Goal: Task Accomplishment & Management: Use online tool/utility

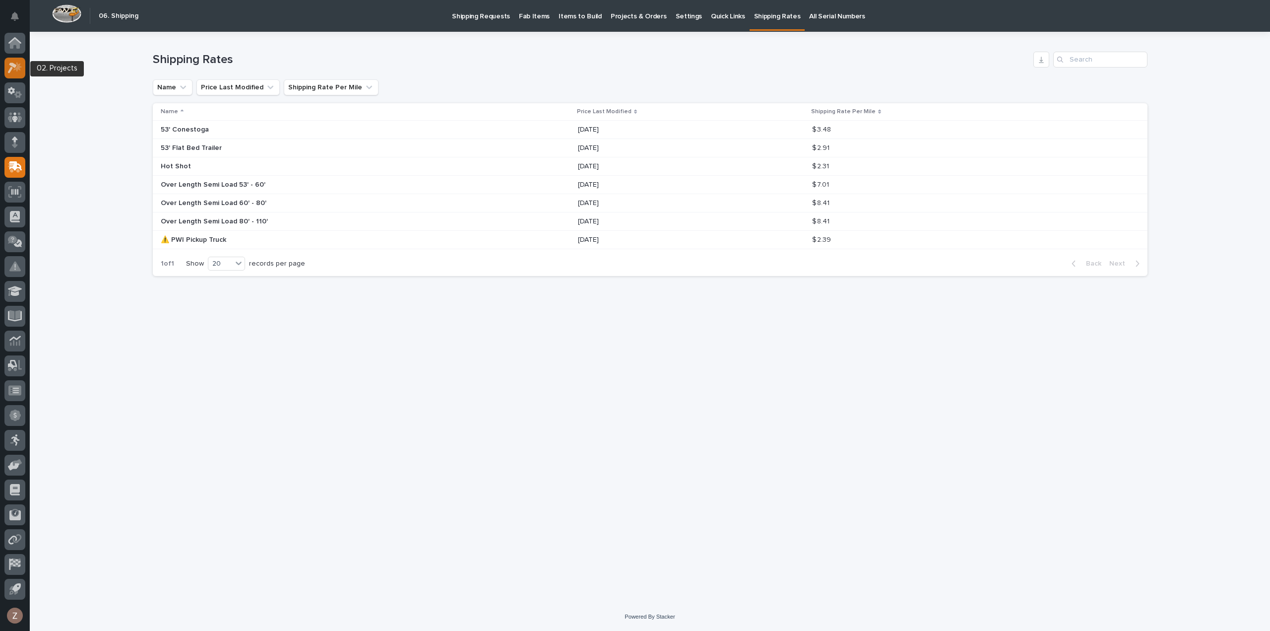
click at [13, 63] on icon at bounding box center [15, 67] width 14 height 11
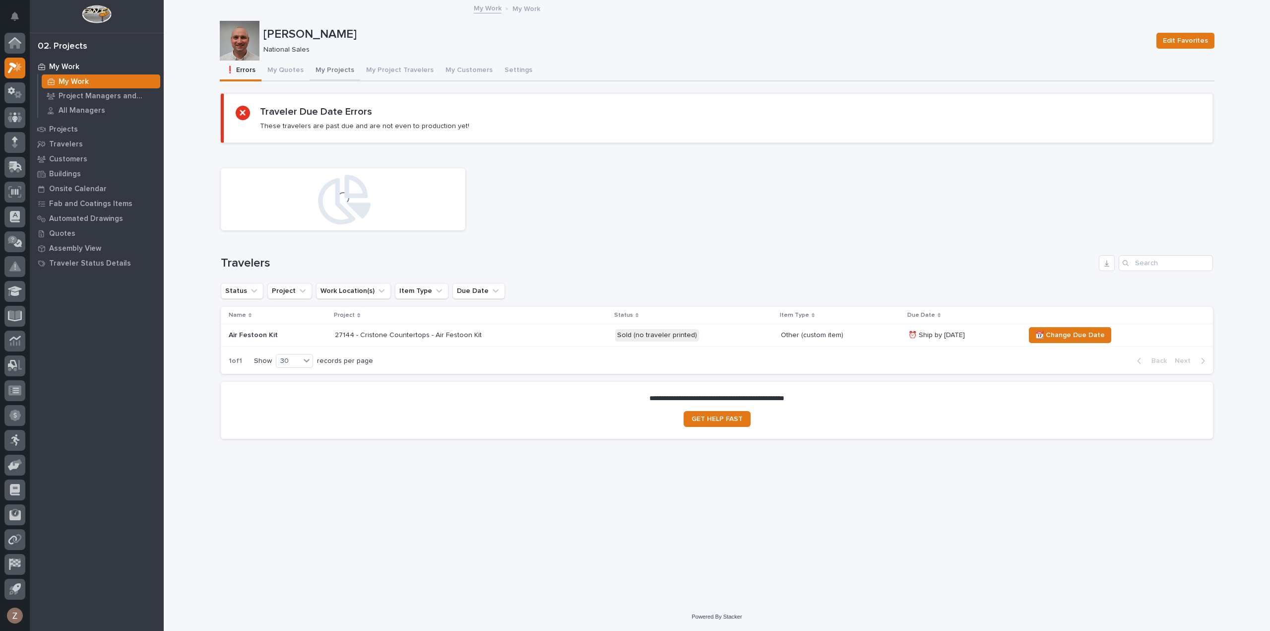
click at [337, 72] on button "My Projects" at bounding box center [335, 71] width 51 height 21
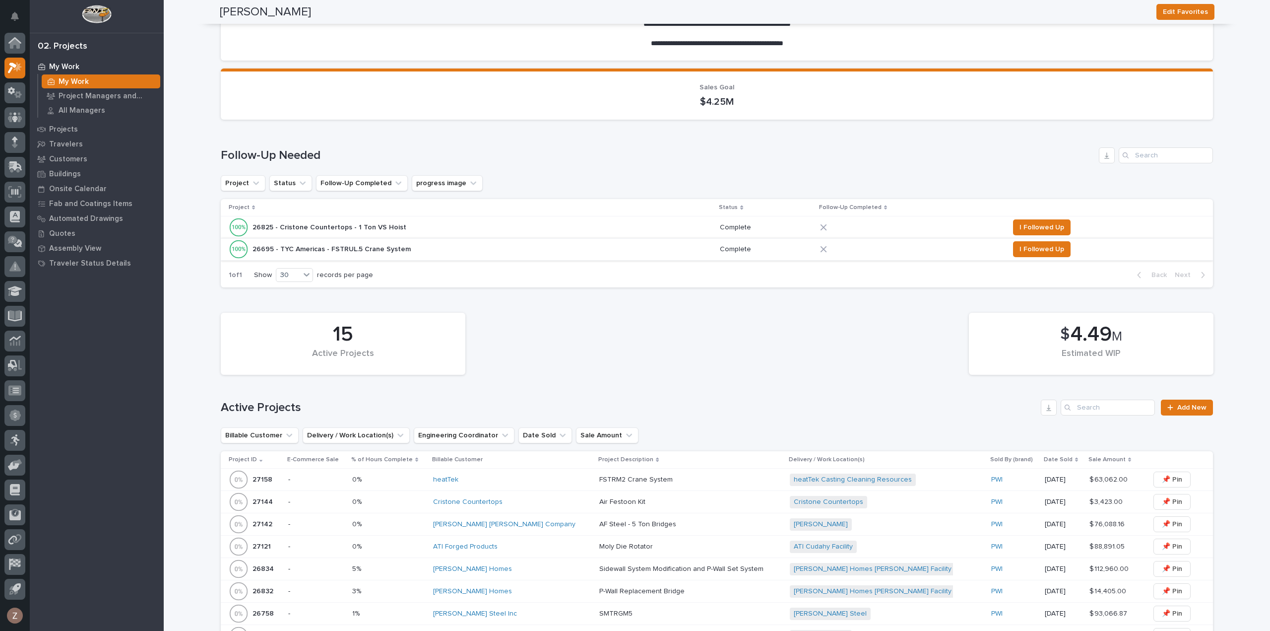
scroll to position [99, 0]
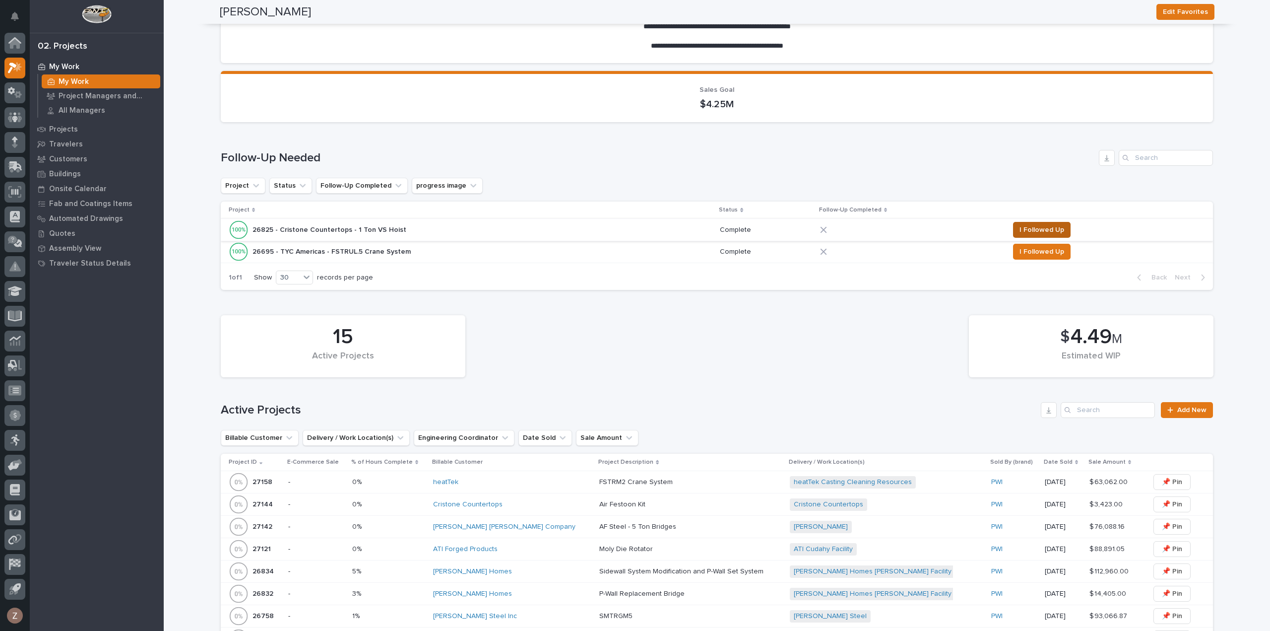
click at [1032, 223] on button "I Followed Up" at bounding box center [1042, 230] width 58 height 16
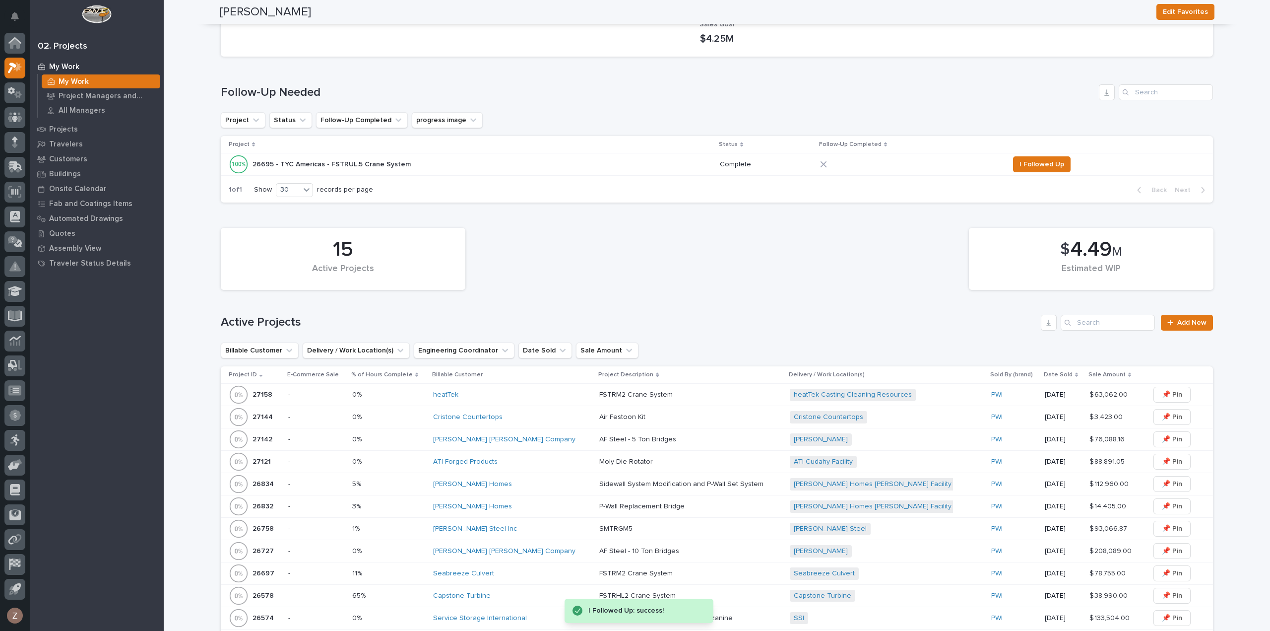
scroll to position [298, 0]
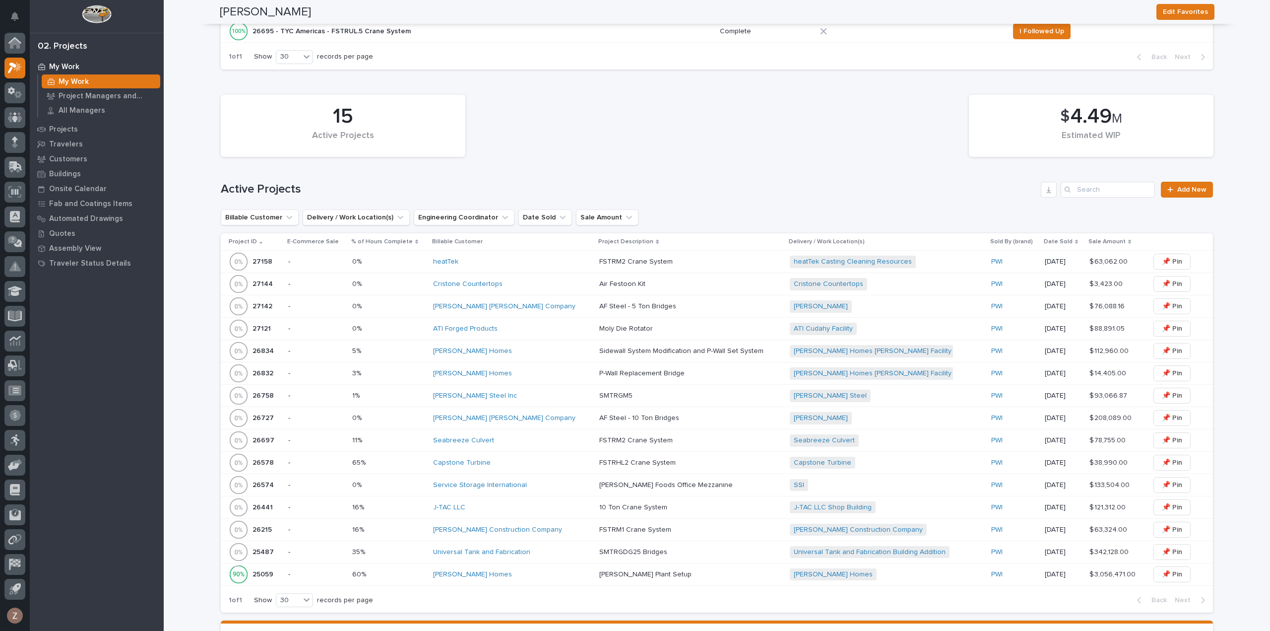
click at [735, 347] on p at bounding box center [686, 351] width 174 height 8
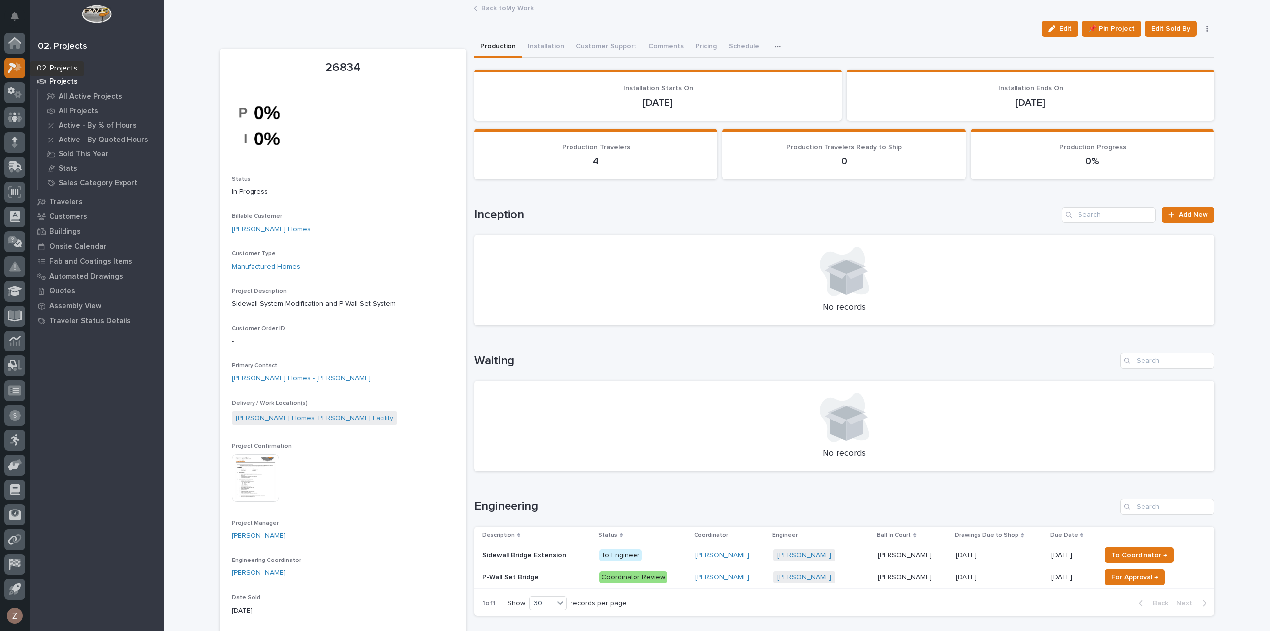
click at [11, 70] on icon at bounding box center [15, 67] width 14 height 11
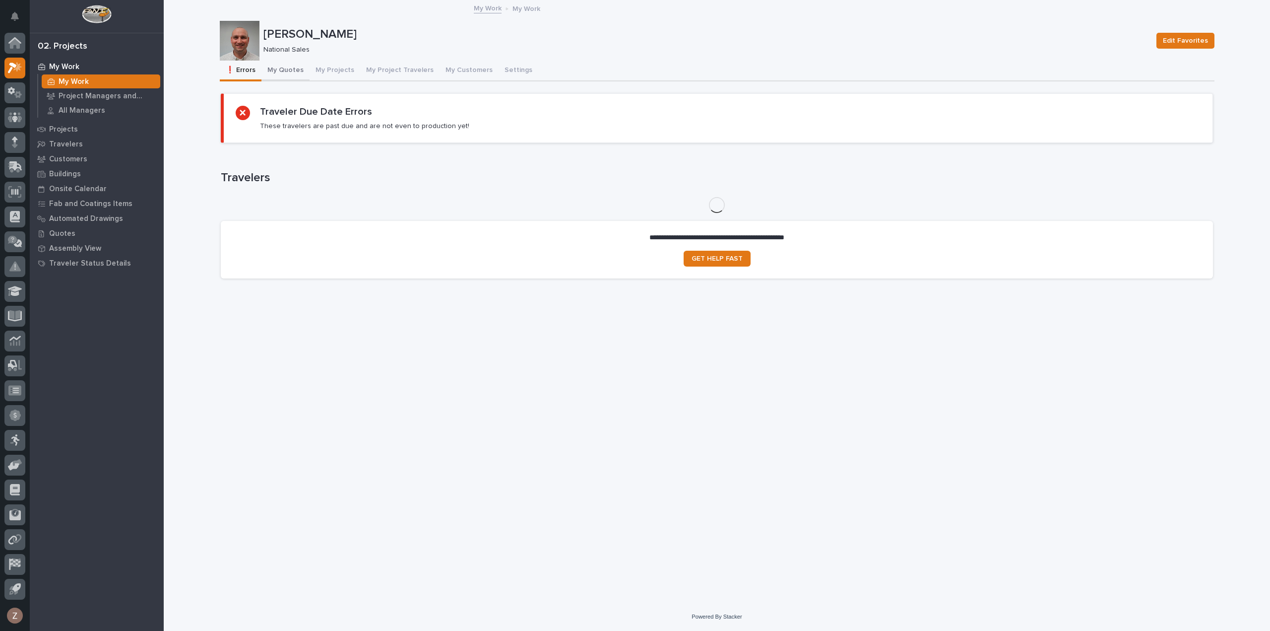
click at [280, 75] on button "My Quotes" at bounding box center [285, 71] width 48 height 21
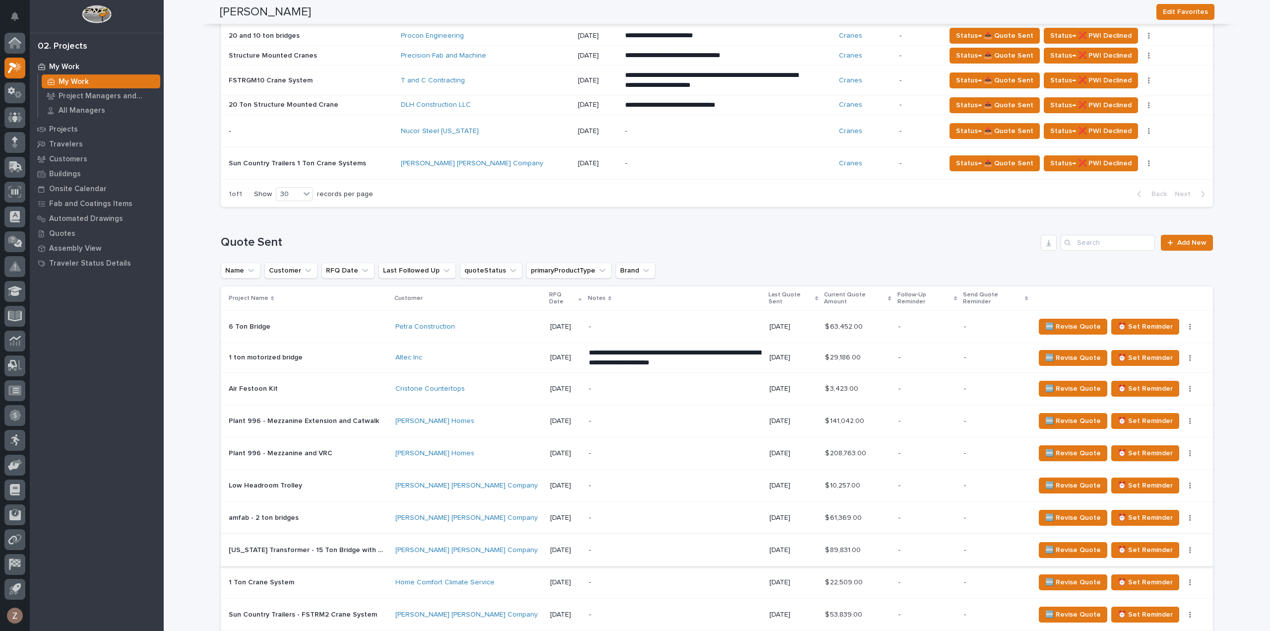
scroll to position [546, 0]
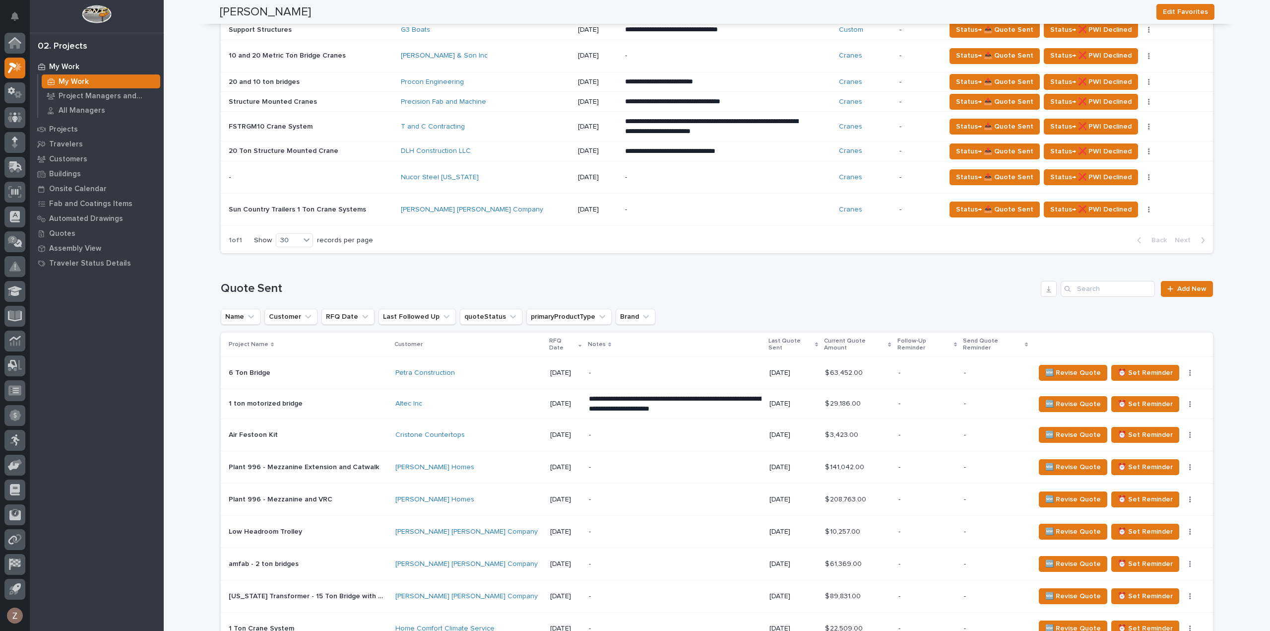
click at [946, 256] on div "**********" at bounding box center [717, 95] width 992 height 329
click at [14, 89] on icon at bounding box center [11, 90] width 7 height 7
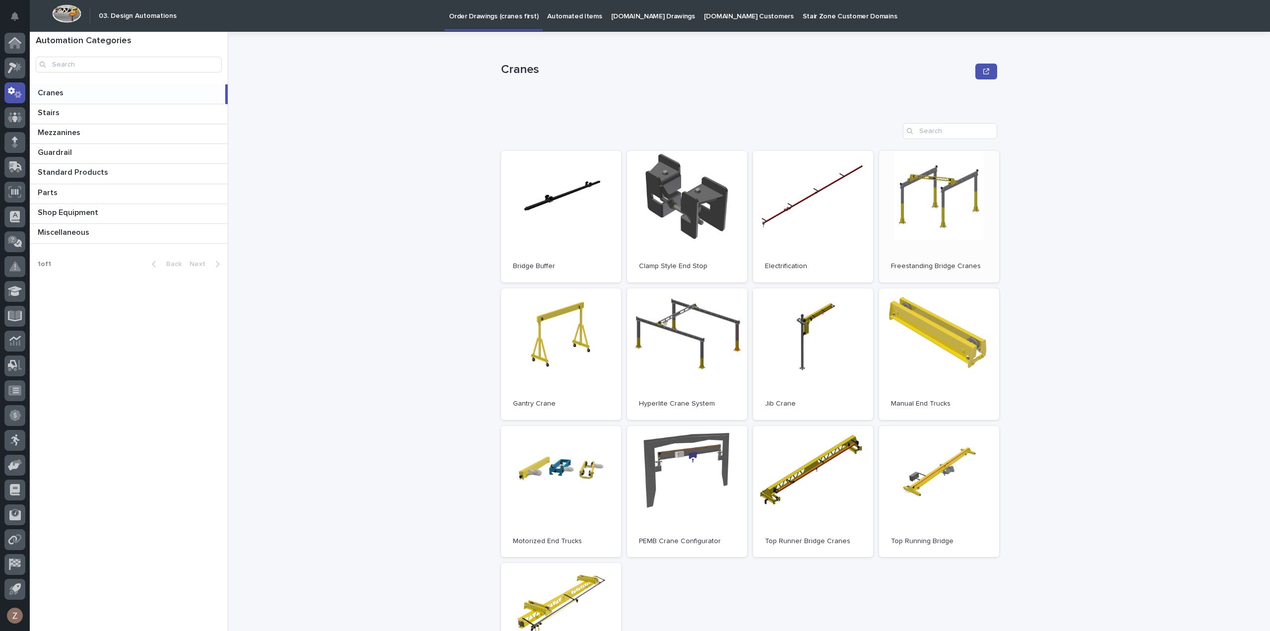
click at [938, 233] on link "Open" at bounding box center [939, 216] width 120 height 131
